Goal: Use online tool/utility

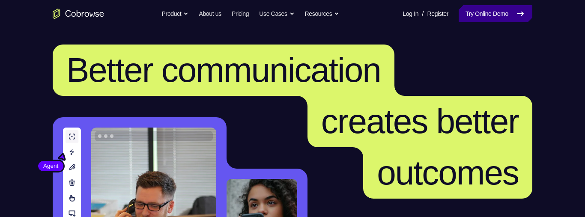
click at [501, 13] on link "Try Online Demo" at bounding box center [496, 13] width 74 height 17
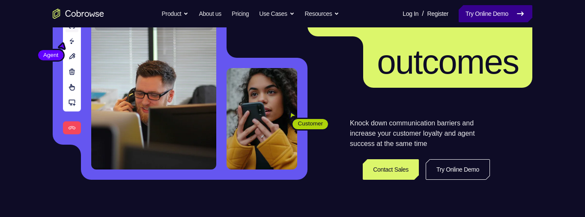
scroll to position [111, 0]
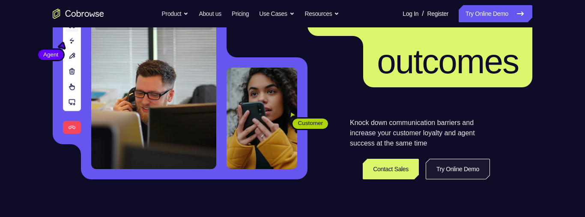
click at [465, 172] on link "Try Online Demo" at bounding box center [458, 169] width 64 height 21
click at [468, 168] on link "Try Online Demo" at bounding box center [458, 169] width 64 height 21
click at [468, 169] on link "Try Online Demo" at bounding box center [458, 169] width 64 height 21
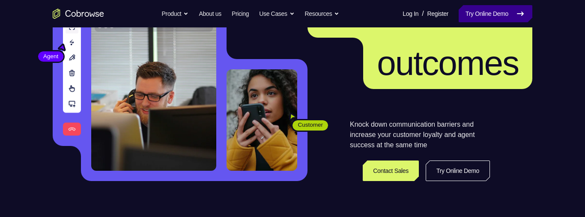
click at [492, 19] on link "Try Online Demo" at bounding box center [496, 13] width 74 height 17
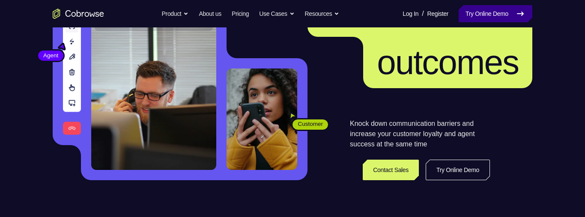
click at [498, 12] on link "Try Online Demo" at bounding box center [496, 13] width 74 height 17
click at [502, 11] on link "Try Online Demo" at bounding box center [496, 13] width 74 height 17
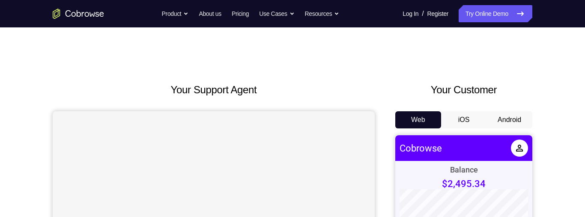
click at [509, 117] on button "Android" at bounding box center [509, 119] width 46 height 17
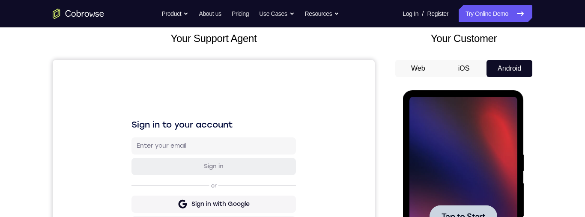
scroll to position [79, 0]
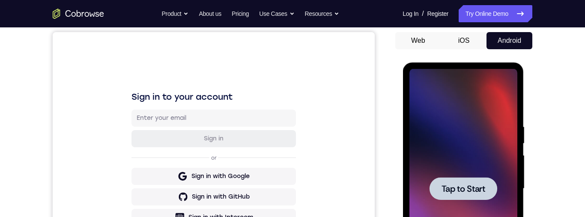
click at [438, 127] on div at bounding box center [463, 189] width 108 height 240
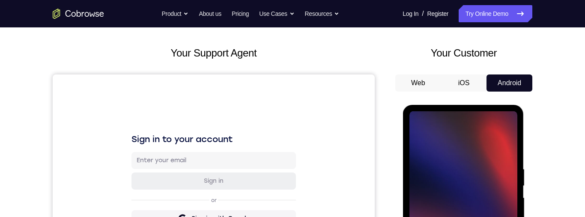
scroll to position [129, 0]
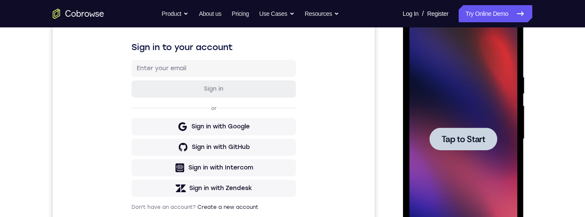
click at [455, 130] on div at bounding box center [463, 139] width 68 height 23
click at [442, 137] on span "Tap to Start" at bounding box center [463, 139] width 44 height 9
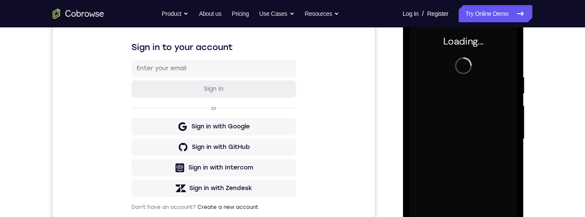
click at [440, 140] on div at bounding box center [463, 139] width 108 height 240
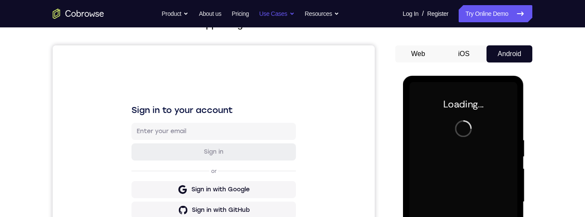
scroll to position [30, 0]
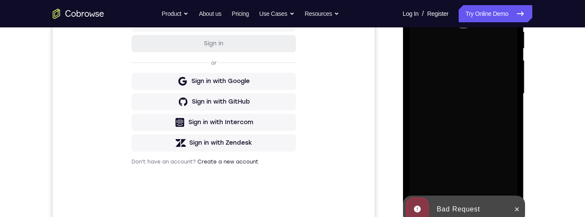
scroll to position [189, 0]
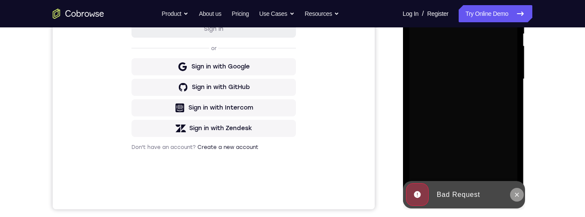
click at [516, 195] on icon at bounding box center [517, 195] width 4 height 4
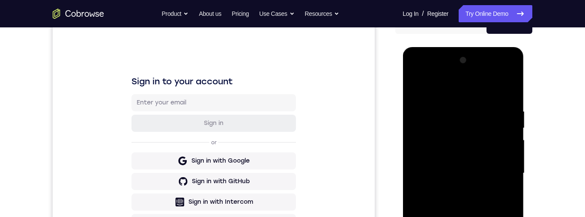
scroll to position [217, 0]
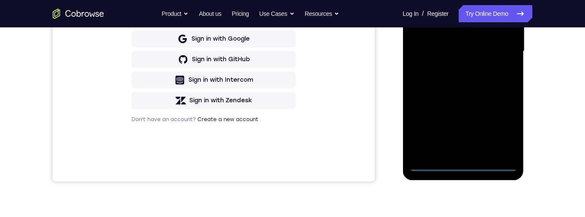
click at [461, 169] on div at bounding box center [463, 51] width 108 height 240
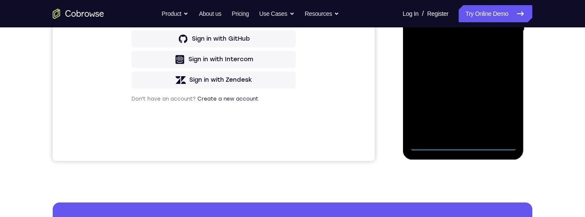
click at [464, 147] on div at bounding box center [463, 31] width 108 height 240
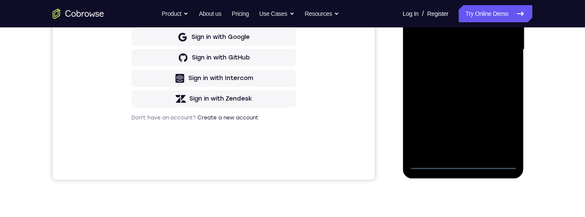
click at [546, 184] on div "Your Support Agent Your Customer Web iOS Android Next Steps We’d be happy to gi…" at bounding box center [292, 91] width 548 height 565
click at [504, 127] on div at bounding box center [463, 50] width 108 height 240
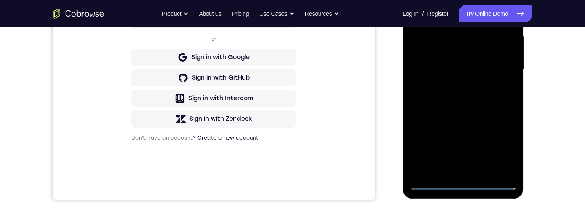
click at [498, 147] on div at bounding box center [463, 70] width 108 height 240
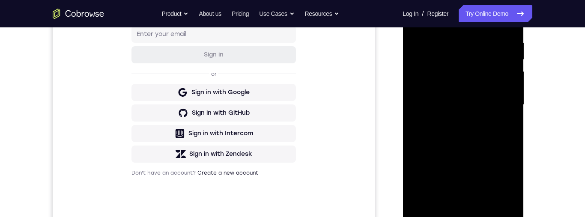
scroll to position [122, 0]
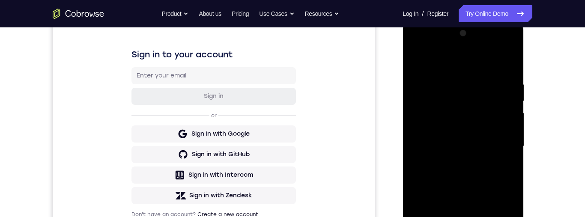
click at [480, 60] on div at bounding box center [463, 147] width 108 height 240
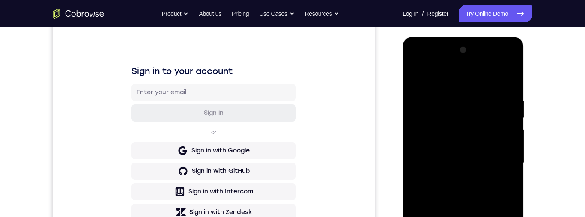
click at [501, 168] on div at bounding box center [463, 163] width 108 height 240
click at [501, 162] on div at bounding box center [463, 163] width 108 height 240
click at [501, 161] on div at bounding box center [463, 163] width 108 height 240
click at [499, 161] on div at bounding box center [463, 163] width 108 height 240
click at [498, 158] on div at bounding box center [463, 163] width 108 height 240
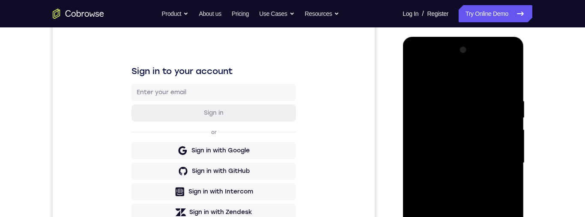
click at [500, 161] on div at bounding box center [463, 163] width 108 height 240
click at [500, 160] on div at bounding box center [463, 163] width 108 height 240
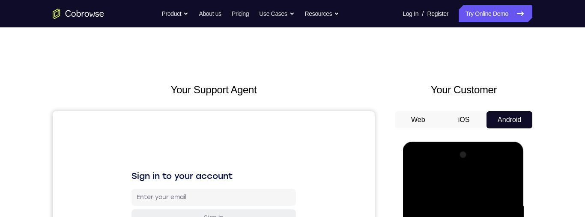
scroll to position [228, 0]
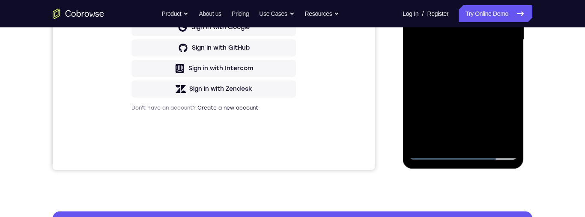
click at [451, 142] on div at bounding box center [463, 40] width 108 height 240
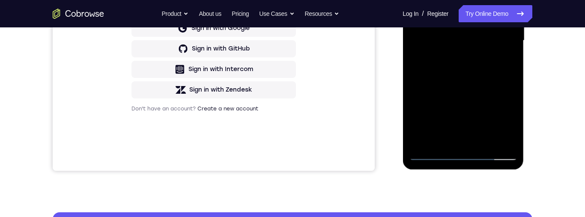
scroll to position [168, 0]
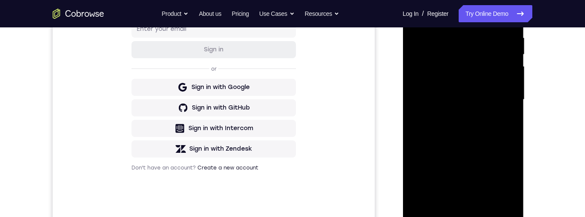
click at [483, 89] on div at bounding box center [463, 100] width 108 height 240
click at [491, 91] on div at bounding box center [463, 100] width 108 height 240
click at [484, 60] on div at bounding box center [463, 100] width 108 height 240
click at [476, 83] on div at bounding box center [463, 100] width 108 height 240
click at [481, 86] on div at bounding box center [463, 100] width 108 height 240
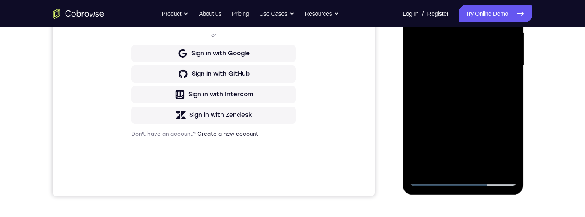
scroll to position [166, 0]
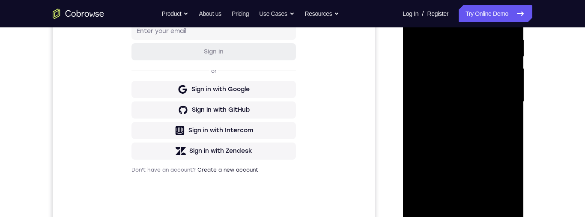
click at [491, 104] on div at bounding box center [463, 102] width 108 height 240
click at [497, 134] on div at bounding box center [463, 102] width 108 height 240
click at [498, 129] on div at bounding box center [463, 102] width 108 height 240
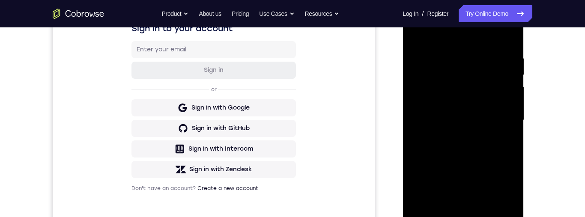
scroll to position [139, 0]
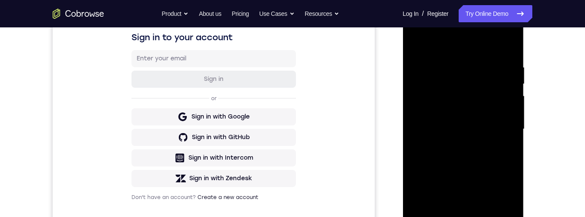
click at [491, 155] on div at bounding box center [463, 129] width 108 height 240
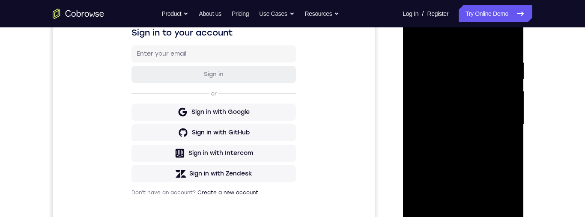
scroll to position [143, 0]
click at [492, 156] on div at bounding box center [463, 126] width 108 height 240
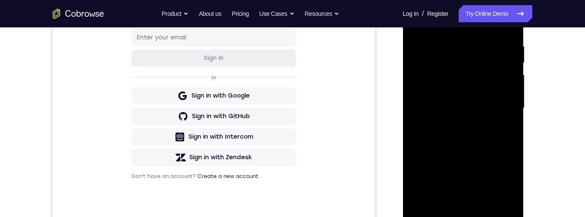
scroll to position [199, 0]
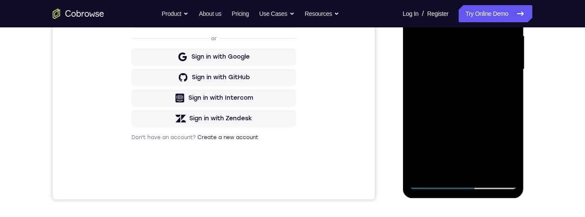
click at [483, 170] on div at bounding box center [463, 69] width 108 height 240
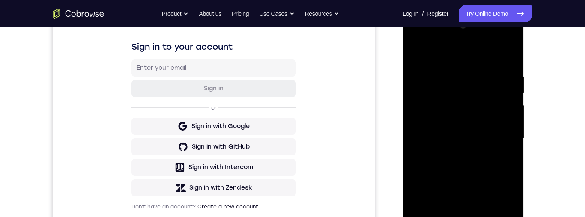
scroll to position [126, 0]
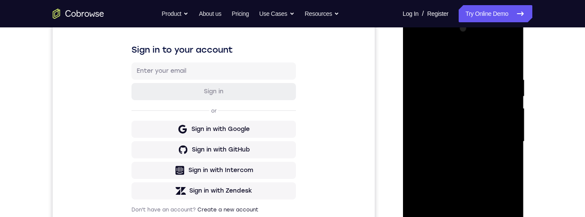
click at [482, 187] on div at bounding box center [463, 142] width 108 height 240
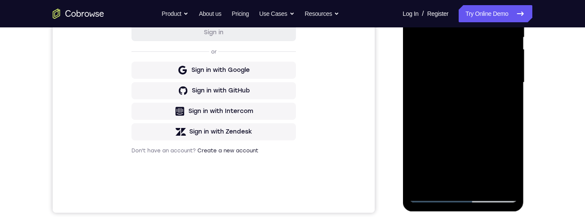
scroll to position [187, 0]
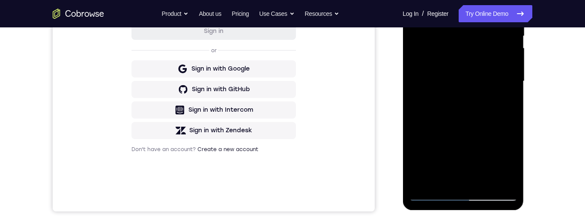
click at [489, 115] on div at bounding box center [463, 81] width 108 height 240
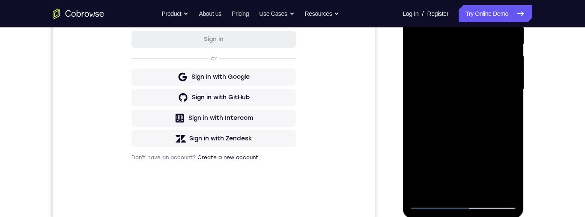
scroll to position [178, 0]
click at [492, 170] on div at bounding box center [463, 90] width 108 height 240
click at [486, 170] on div at bounding box center [463, 90] width 108 height 240
click at [471, 170] on div at bounding box center [463, 90] width 108 height 240
click at [462, 168] on div at bounding box center [463, 90] width 108 height 240
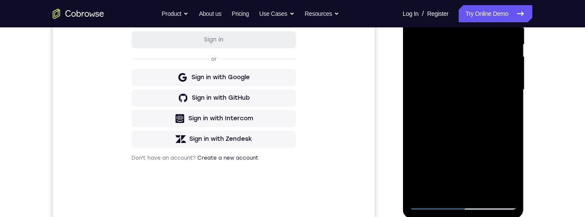
click at [543, 58] on div "Your Support Agent Your Customer Web iOS Android Next Steps We’d be happy to gi…" at bounding box center [292, 131] width 548 height 565
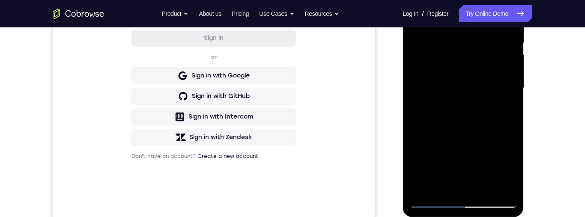
scroll to position [180, 0]
click at [545, 176] on div "Your Support Agent Your Customer Web iOS Android Next Steps We’d be happy to gi…" at bounding box center [292, 129] width 548 height 565
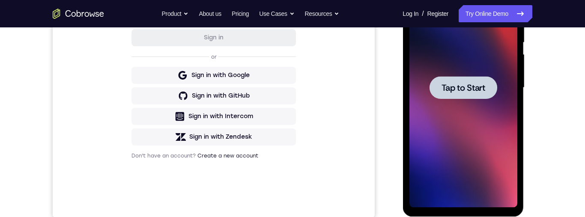
click at [431, 97] on div at bounding box center [463, 87] width 68 height 23
